Goal: Transaction & Acquisition: Purchase product/service

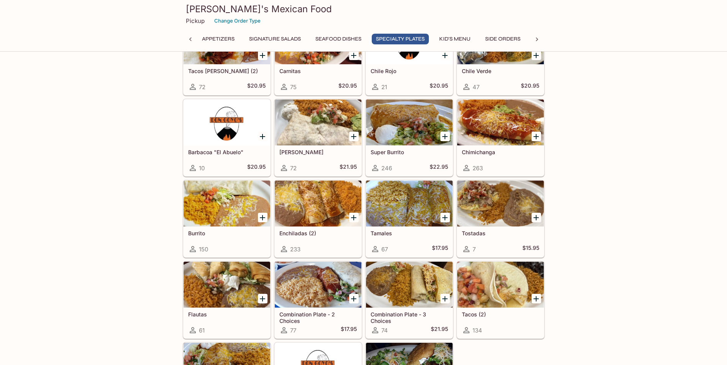
scroll to position [730, 0]
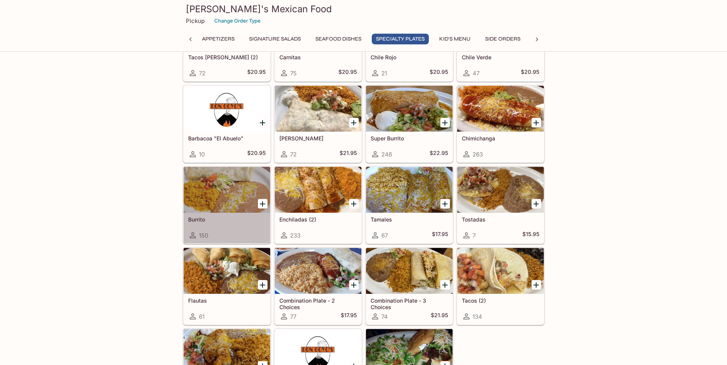
click at [249, 212] on div at bounding box center [226, 190] width 87 height 46
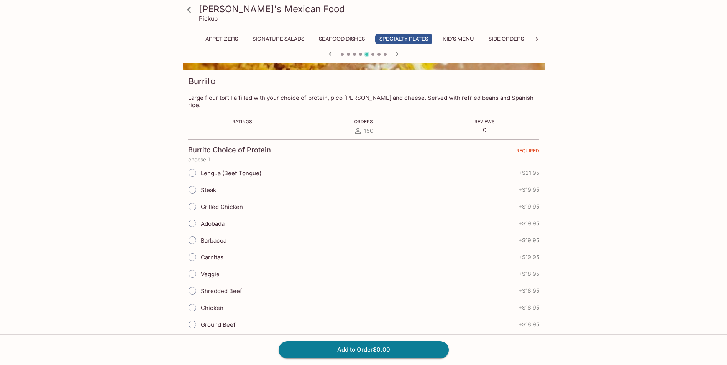
scroll to position [115, 0]
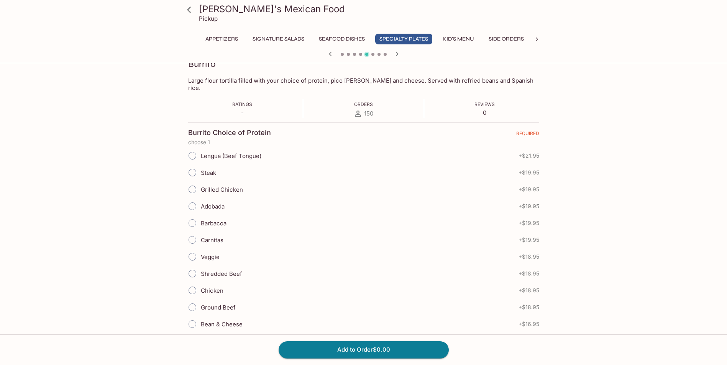
click at [192, 249] on input "Veggie" at bounding box center [192, 257] width 16 height 16
radio input "true"
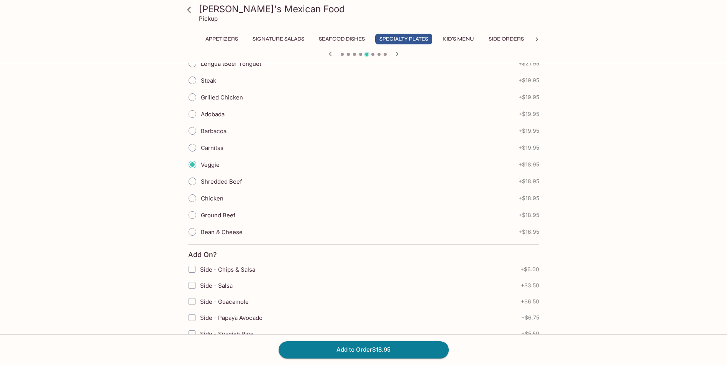
scroll to position [230, 0]
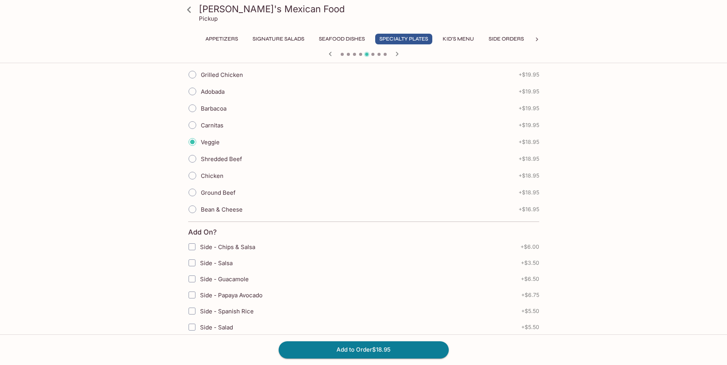
click at [224, 206] on span "Bean & Cheese" at bounding box center [222, 209] width 42 height 7
click at [200, 201] on input "Bean & Cheese" at bounding box center [192, 209] width 16 height 16
radio input "true"
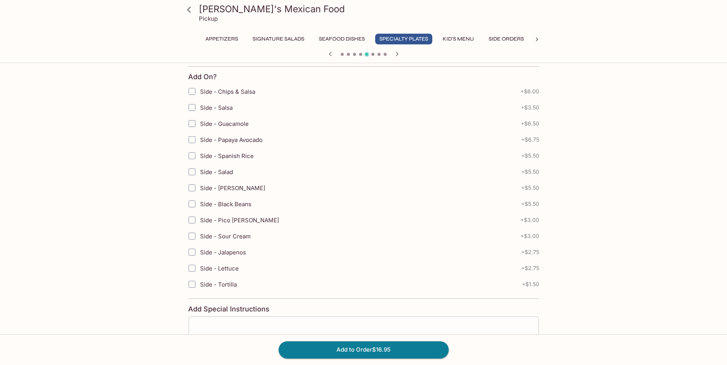
scroll to position [443, 0]
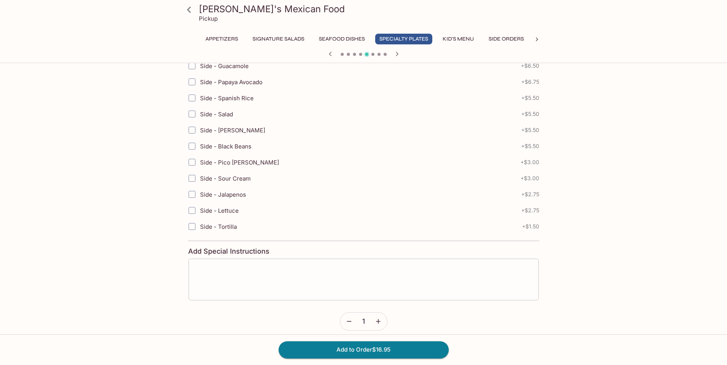
click at [390, 276] on textarea at bounding box center [363, 279] width 339 height 29
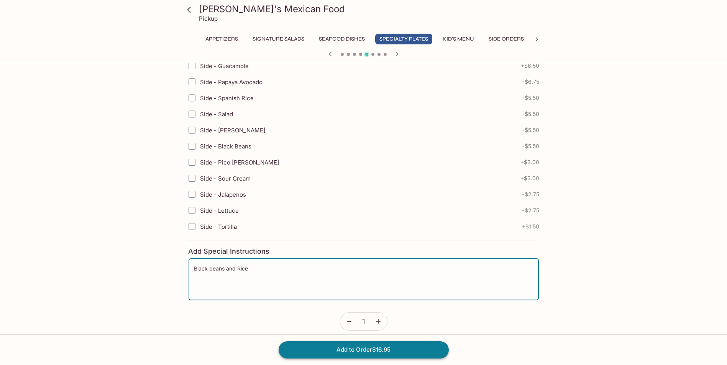
type textarea "Black beans and Rice"
click at [389, 353] on button "Add to Order $16.95" at bounding box center [363, 350] width 170 height 17
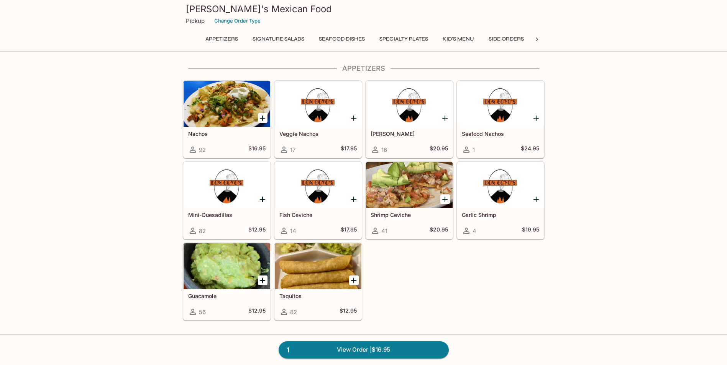
click at [393, 41] on button "Specialty Plates" at bounding box center [403, 39] width 57 height 11
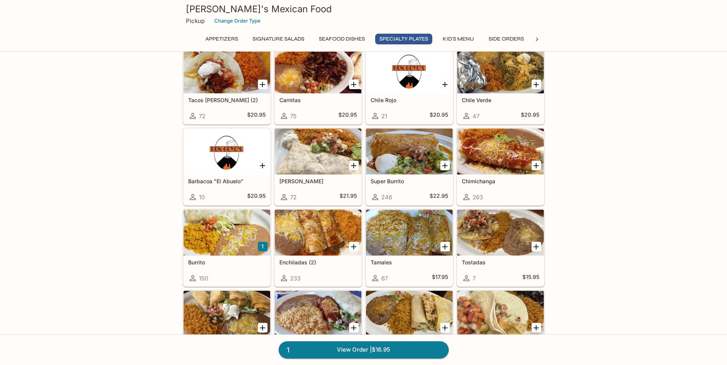
scroll to position [725, 0]
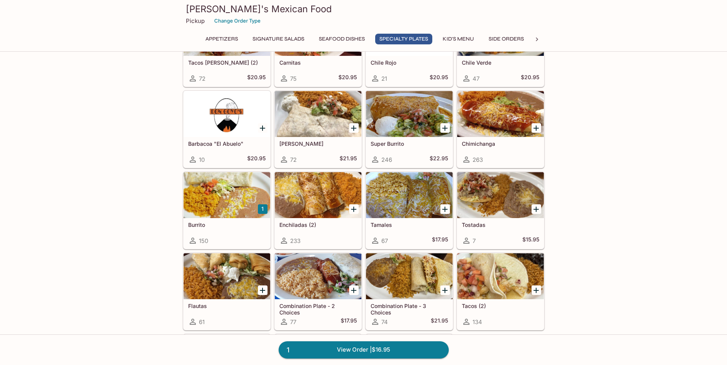
click at [226, 214] on div at bounding box center [226, 195] width 87 height 46
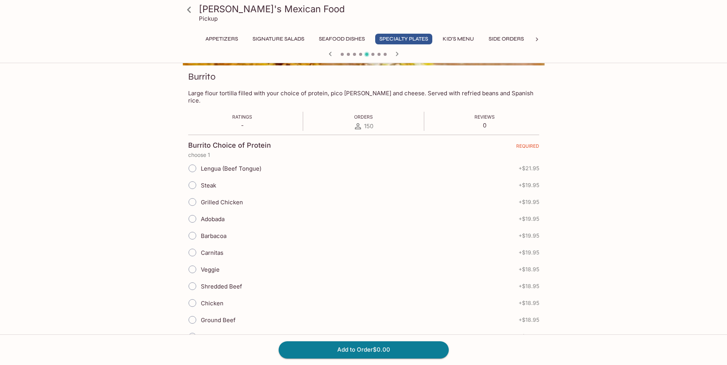
scroll to position [115, 0]
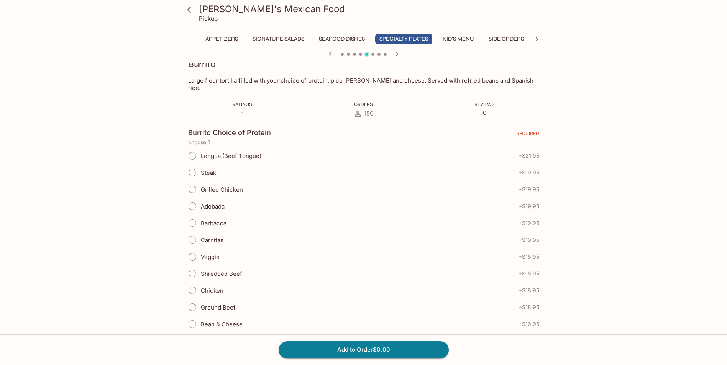
click at [193, 283] on input "Chicken" at bounding box center [192, 291] width 16 height 16
radio input "true"
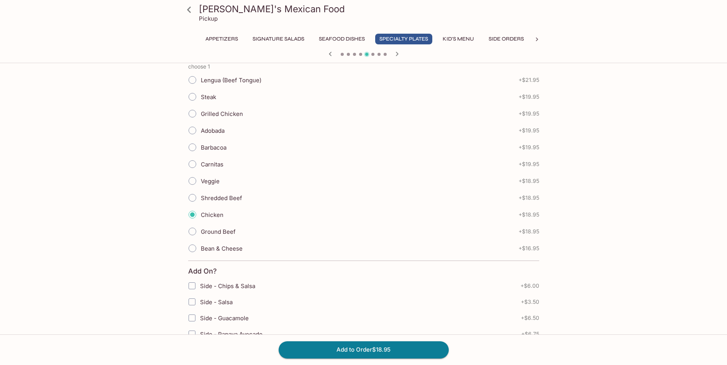
scroll to position [192, 0]
click at [213, 244] on span "Bean & Cheese" at bounding box center [222, 247] width 42 height 7
click at [200, 242] on input "Bean & Cheese" at bounding box center [192, 248] width 16 height 16
radio input "true"
click at [192, 208] on input "Chicken" at bounding box center [192, 214] width 16 height 16
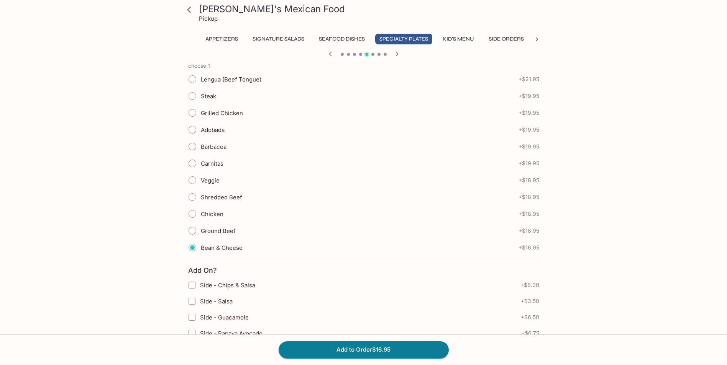
radio input "true"
click at [306, 347] on button "Add to Order $18.95" at bounding box center [363, 350] width 170 height 17
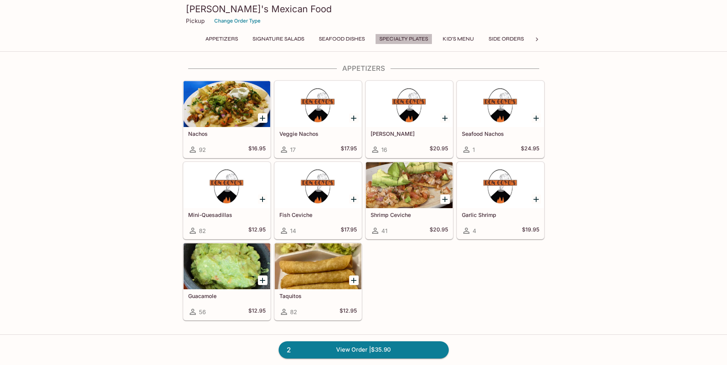
click at [414, 36] on button "Specialty Plates" at bounding box center [403, 39] width 57 height 11
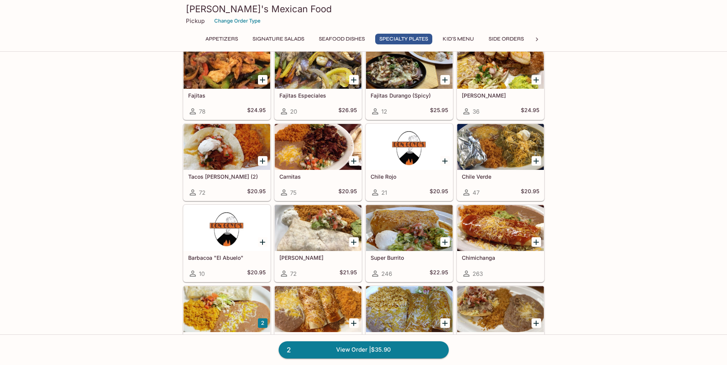
scroll to position [648, 0]
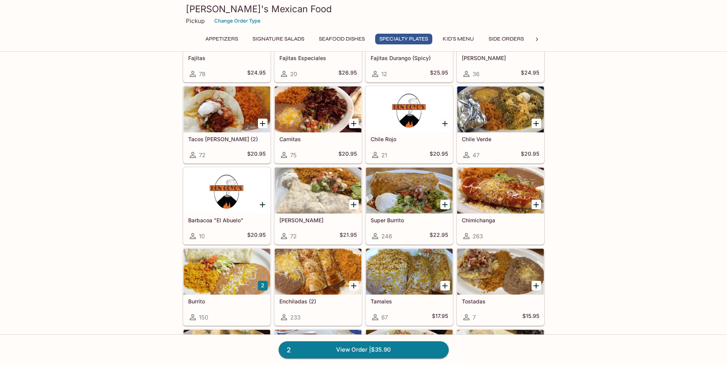
click at [212, 303] on h5 "Burrito" at bounding box center [226, 301] width 77 height 7
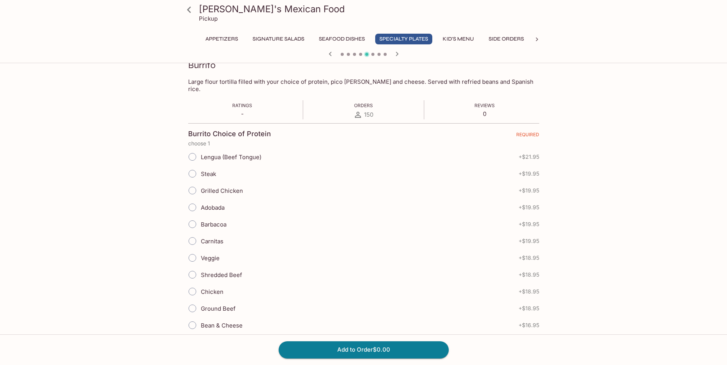
scroll to position [115, 0]
click at [191, 250] on input "Veggie" at bounding box center [192, 257] width 16 height 16
radio input "true"
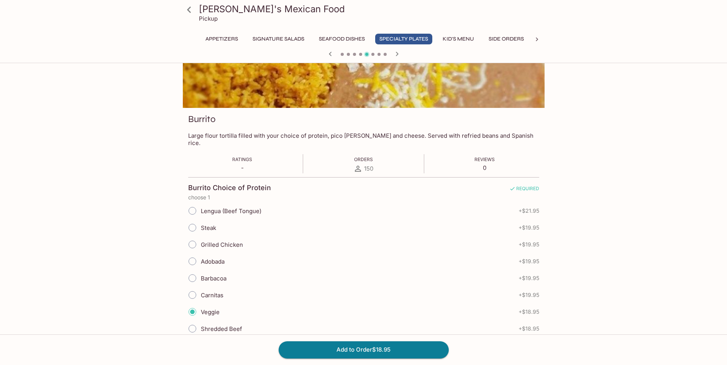
scroll to position [0, 0]
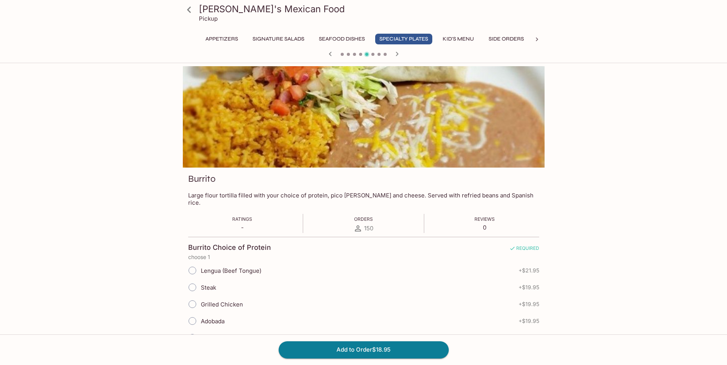
click at [192, 11] on icon at bounding box center [188, 9] width 13 height 13
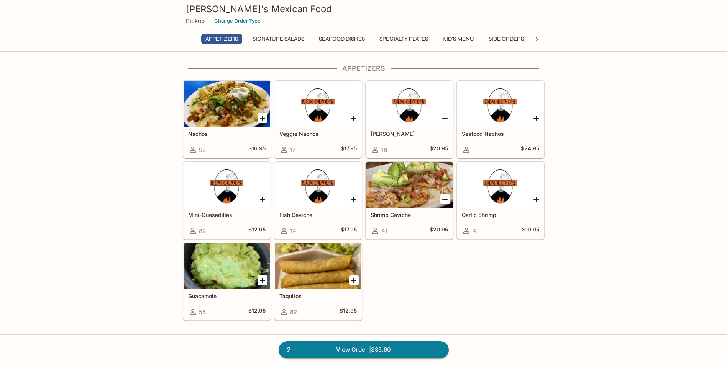
scroll to position [153, 0]
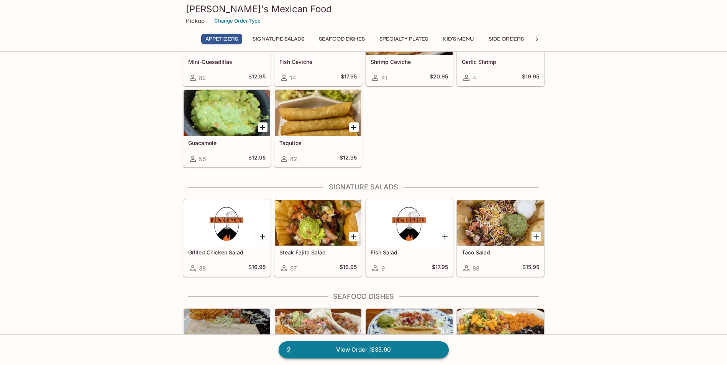
click at [394, 354] on link "2 View Order | $35.90" at bounding box center [363, 350] width 170 height 17
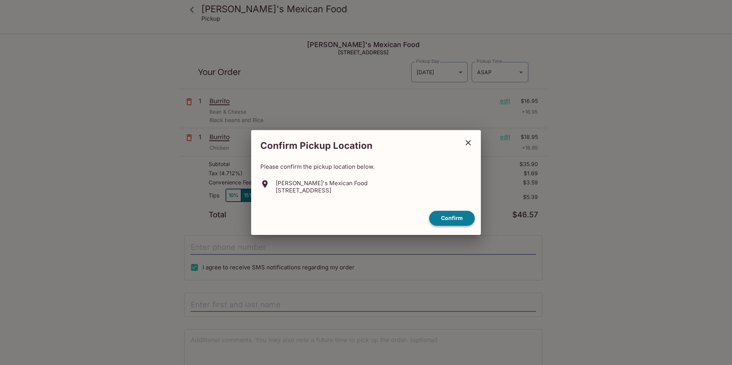
click at [457, 218] on button "Confirm" at bounding box center [452, 218] width 46 height 15
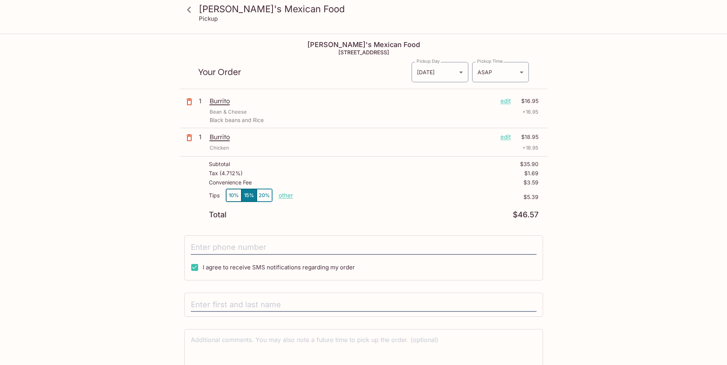
click at [190, 102] on icon "button" at bounding box center [189, 101] width 9 height 9
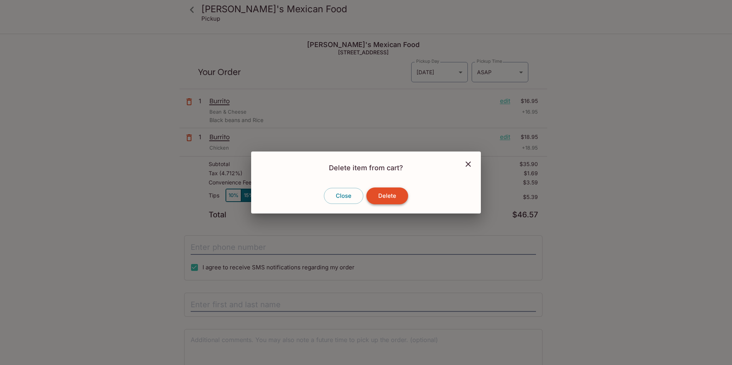
click at [391, 194] on button "Delete" at bounding box center [388, 196] width 42 height 17
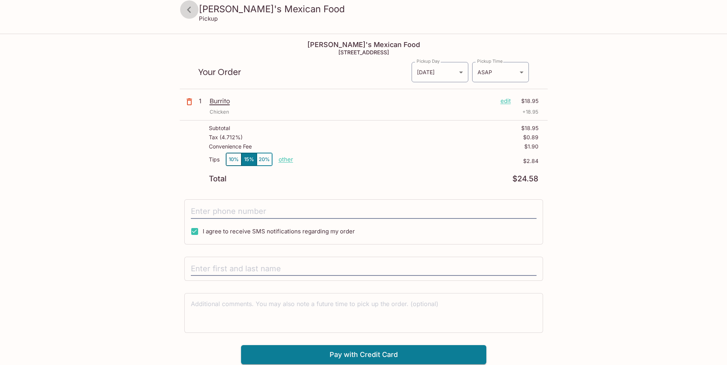
click at [188, 10] on icon at bounding box center [189, 10] width 4 height 6
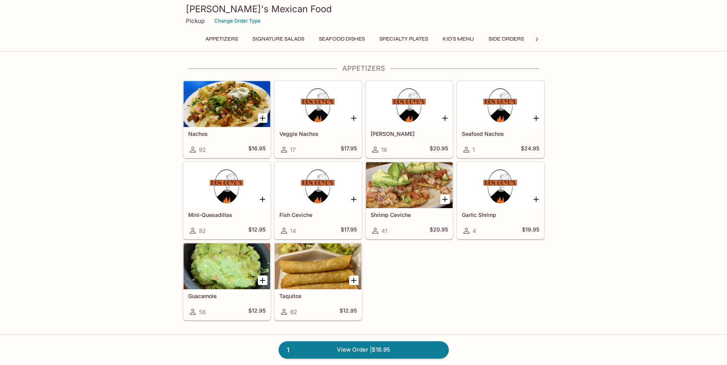
click at [408, 38] on button "Specialty Plates" at bounding box center [403, 39] width 57 height 11
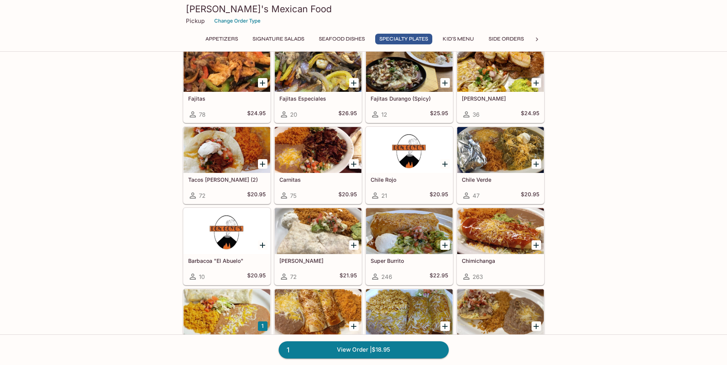
scroll to position [686, 0]
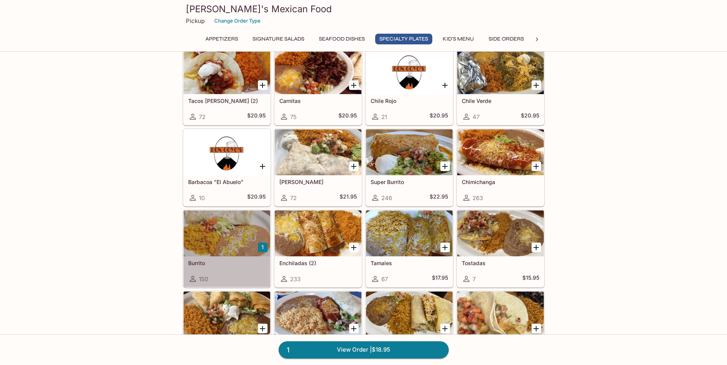
click at [247, 276] on div "150" at bounding box center [226, 279] width 77 height 9
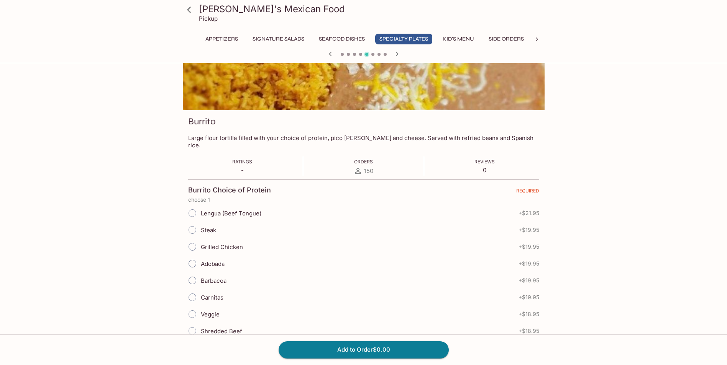
scroll to position [115, 0]
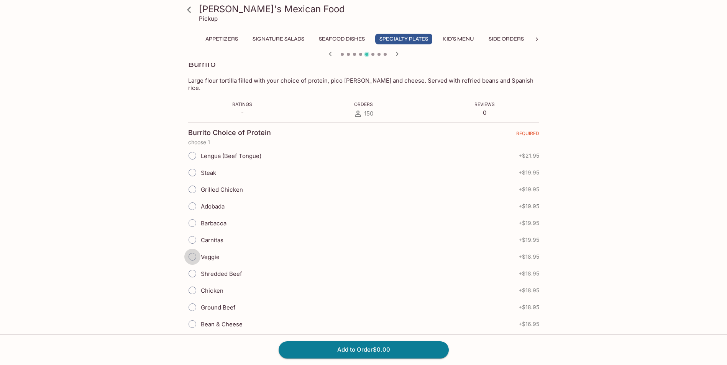
click at [192, 249] on input "Veggie" at bounding box center [192, 257] width 16 height 16
radio input "true"
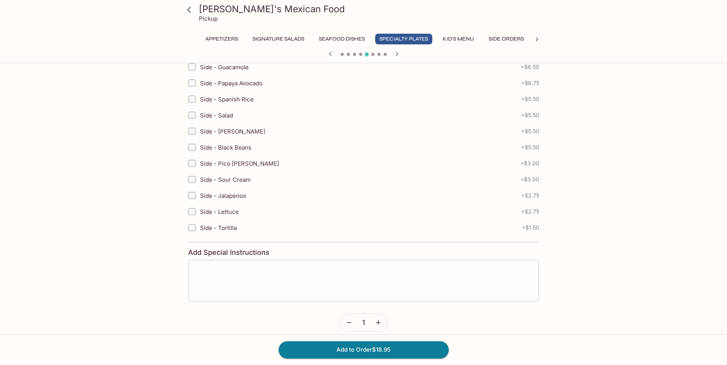
scroll to position [443, 0]
click at [264, 268] on textarea at bounding box center [363, 279] width 339 height 29
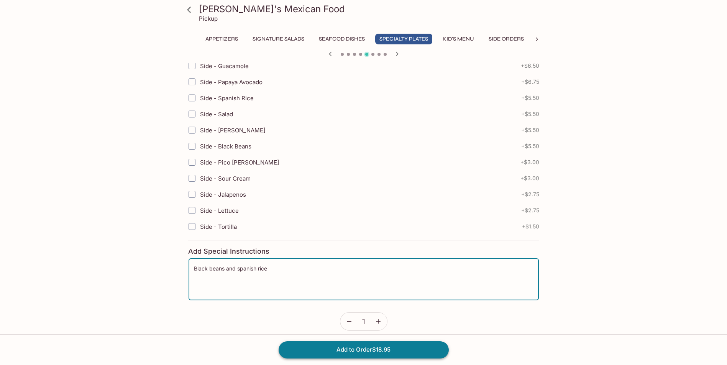
type textarea "Black beans and spanish rice"
click at [331, 349] on button "Add to Order $18.95" at bounding box center [363, 350] width 170 height 17
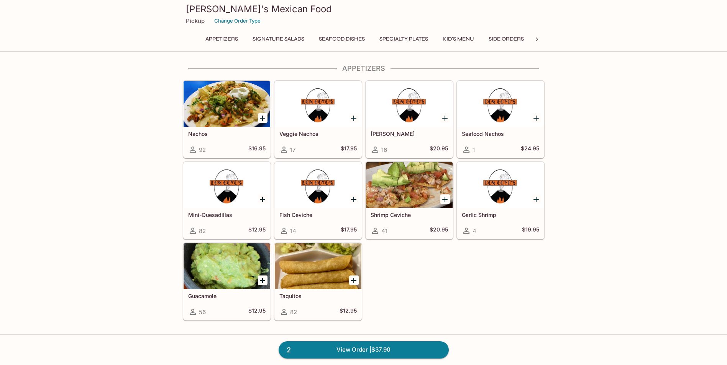
click at [425, 39] on button "Specialty Plates" at bounding box center [403, 39] width 57 height 11
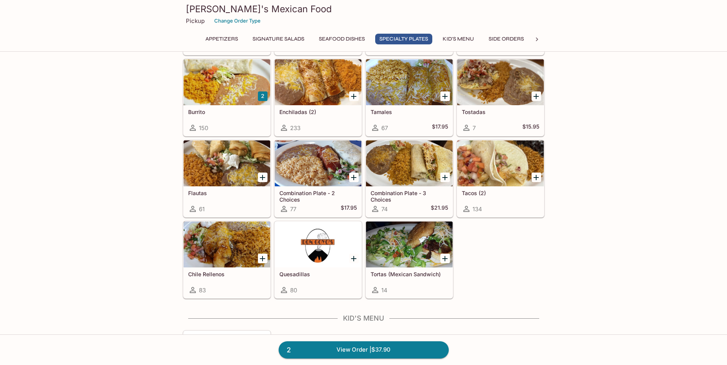
scroll to position [840, 0]
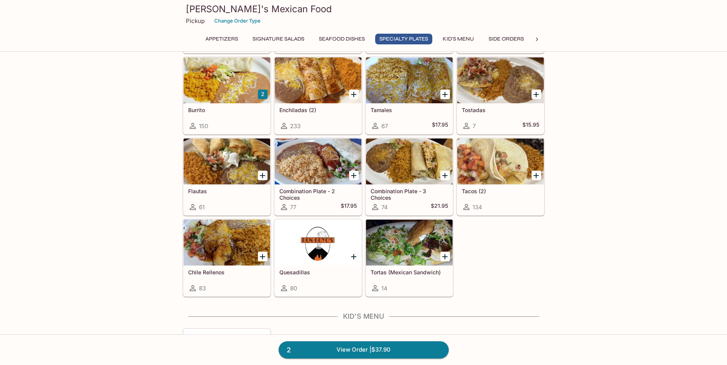
click at [214, 252] on div at bounding box center [226, 243] width 87 height 46
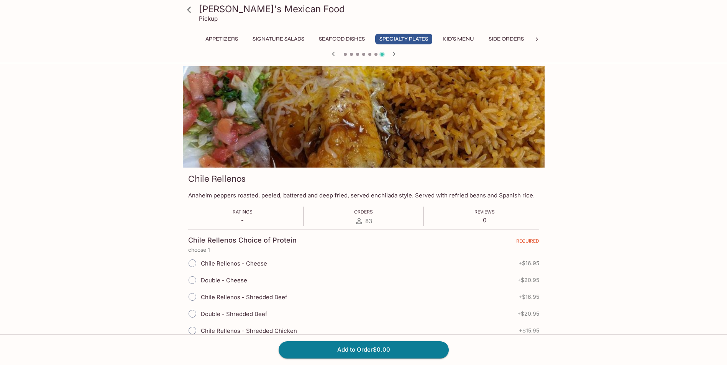
scroll to position [38, 0]
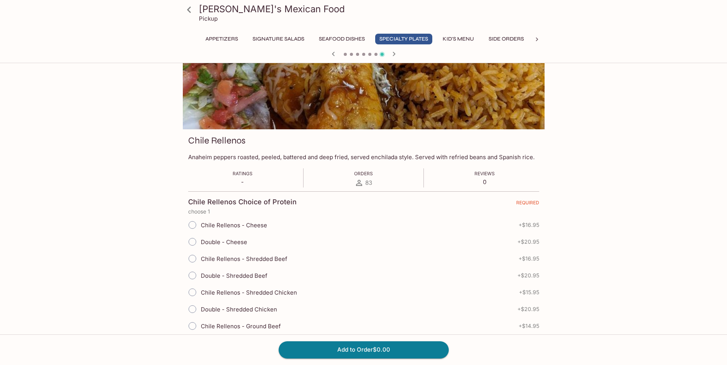
click at [243, 228] on span "Chile Rellenos - Cheese" at bounding box center [234, 225] width 66 height 7
click at [200, 228] on input "Chile Rellenos - Cheese" at bounding box center [192, 225] width 16 height 16
radio input "true"
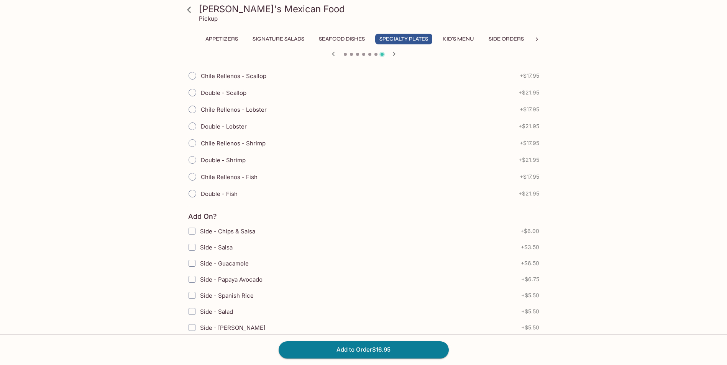
scroll to position [498, 0]
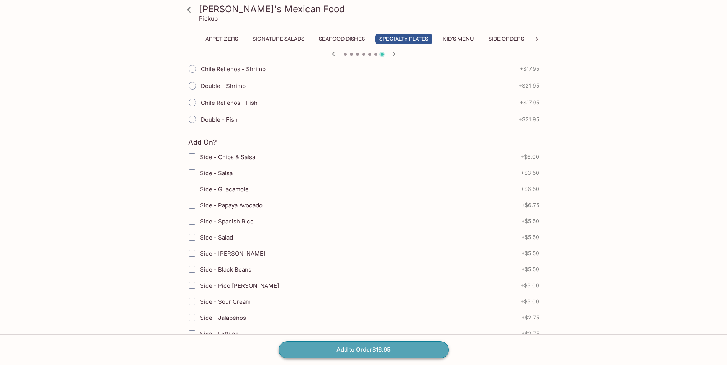
click at [346, 352] on button "Add to Order $16.95" at bounding box center [363, 350] width 170 height 17
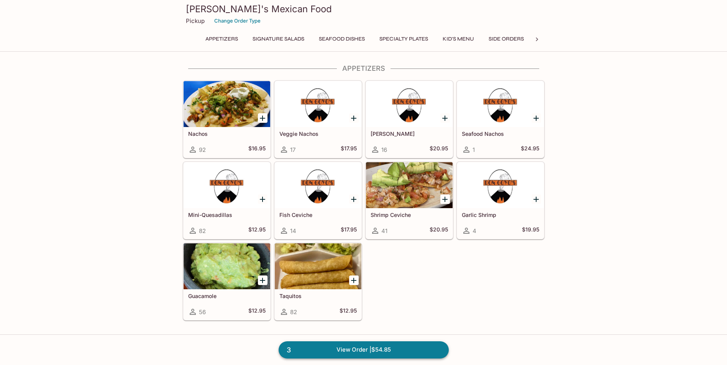
drag, startPoint x: 389, startPoint y: 347, endPoint x: 384, endPoint y: 324, distance: 24.0
click at [389, 347] on link "3 View Order | $54.85" at bounding box center [363, 350] width 170 height 17
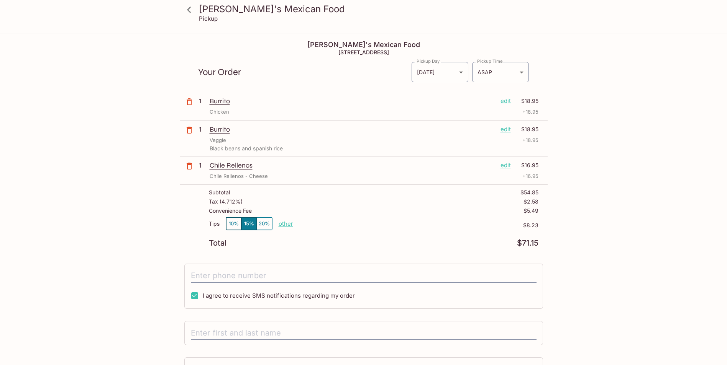
scroll to position [64, 0]
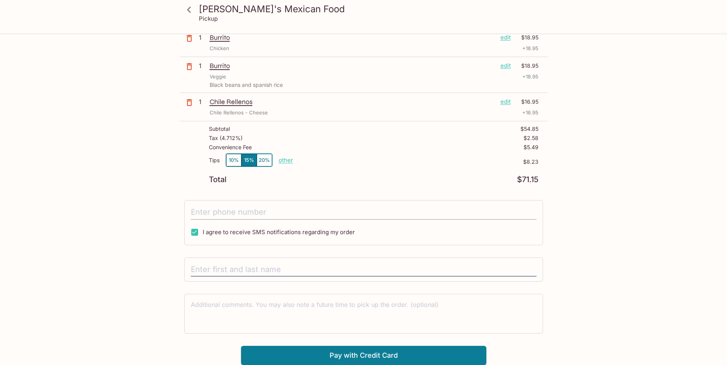
click at [262, 209] on input "tel" at bounding box center [363, 212] width 345 height 15
type input "[PHONE_NUMBER]"
click at [285, 268] on input "text" at bounding box center [363, 270] width 345 height 15
type input "[PERSON_NAME] Chip-[PERSON_NAME]"
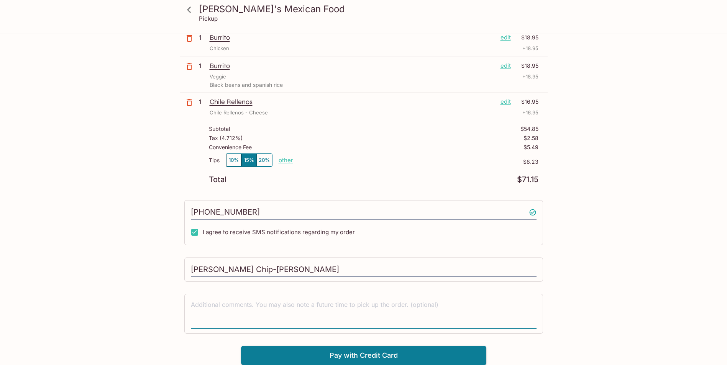
click at [351, 322] on textarea at bounding box center [363, 314] width 345 height 26
click at [322, 306] on textarea at bounding box center [363, 314] width 345 height 26
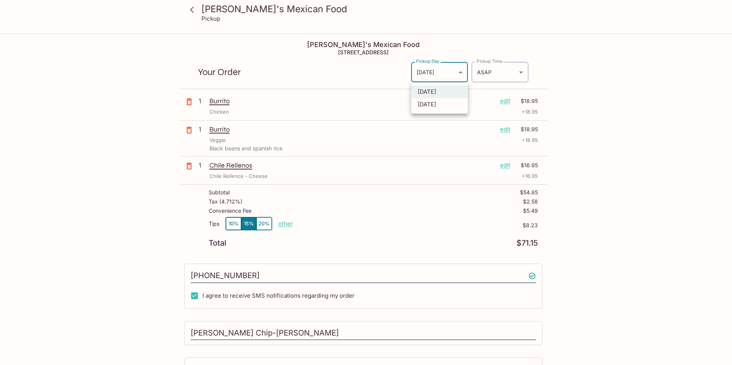
click at [439, 74] on body "[PERSON_NAME]'s Mexican Food Pickup [PERSON_NAME]'s Mexican Food 45-[STREET_ADD…" at bounding box center [366, 216] width 732 height 365
click at [438, 93] on li "[DATE]" at bounding box center [439, 91] width 57 height 13
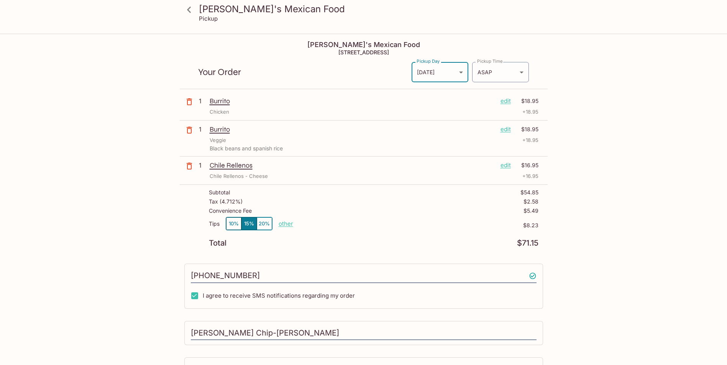
click at [512, 65] on body "[PERSON_NAME]'s Mexican Food Pickup [PERSON_NAME]'s Mexican Food 45-[STREET_ADD…" at bounding box center [363, 216] width 727 height 365
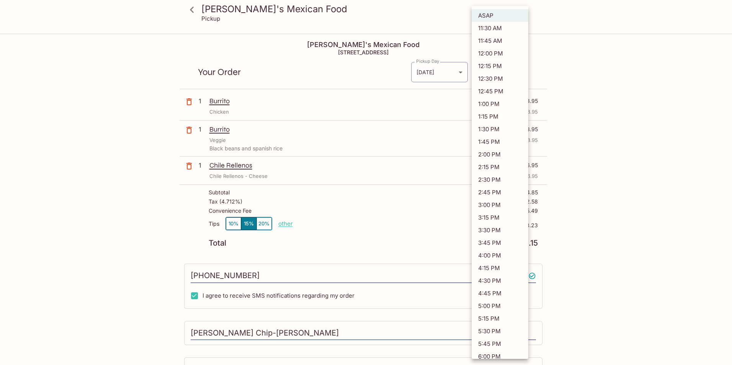
click at [498, 57] on li "12:00 PM" at bounding box center [500, 53] width 57 height 13
type input "[DATE]T22:00:52.000000Z"
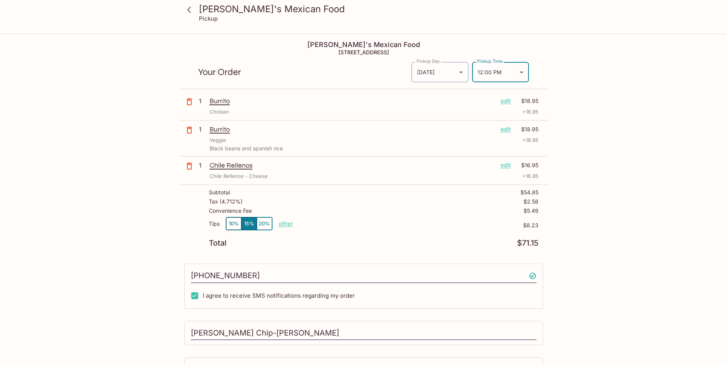
click at [563, 308] on div "[PERSON_NAME]'s Mexican Food Pickup [PERSON_NAME]'s Mexican Food 45-[STREET_ADD…" at bounding box center [363, 231] width 490 height 395
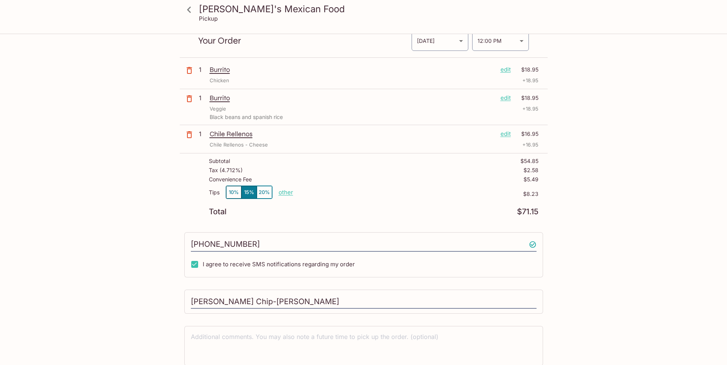
scroll to position [64, 0]
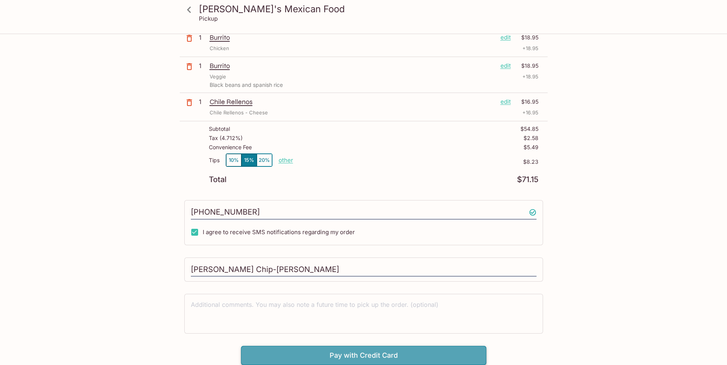
click at [326, 354] on button "Pay with Credit Card" at bounding box center [363, 355] width 245 height 19
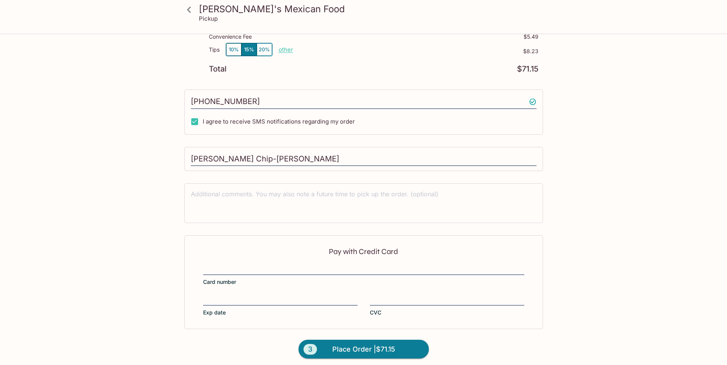
scroll to position [178, 0]
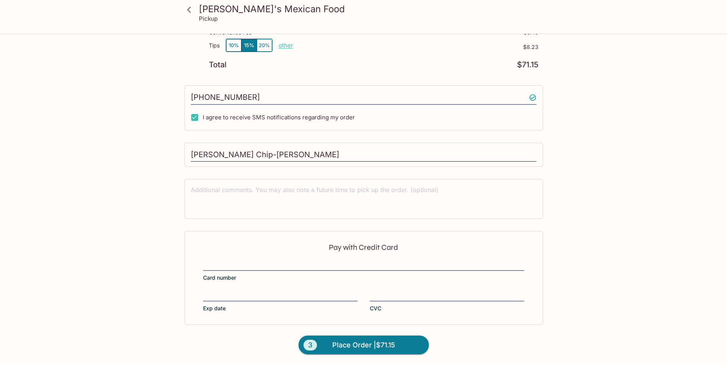
click at [272, 260] on div "Pay with Credit Card Card number Exp date CVC" at bounding box center [363, 277] width 359 height 93
click at [272, 260] on div at bounding box center [363, 265] width 321 height 11
click at [272, 261] on input "Card number" at bounding box center [363, 261] width 321 height 0
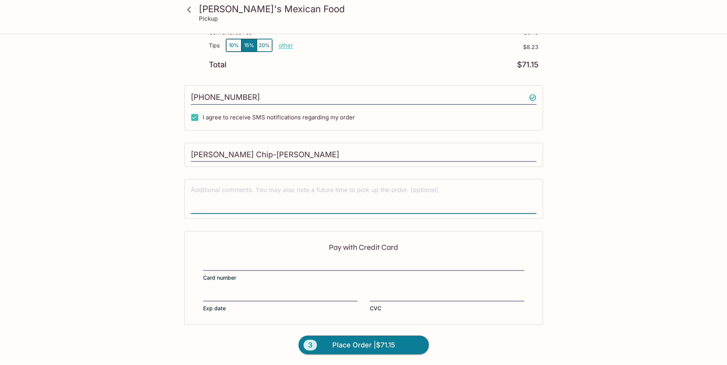
click at [255, 203] on textarea at bounding box center [363, 199] width 345 height 26
type textarea "We will pick up at noon. Thank you."
click at [340, 345] on span "Place Order | $71.15" at bounding box center [363, 345] width 63 height 12
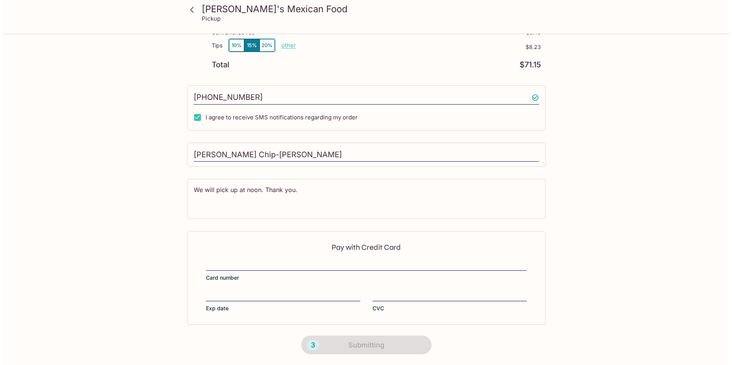
scroll to position [0, 0]
